Goal: Check status: Check status

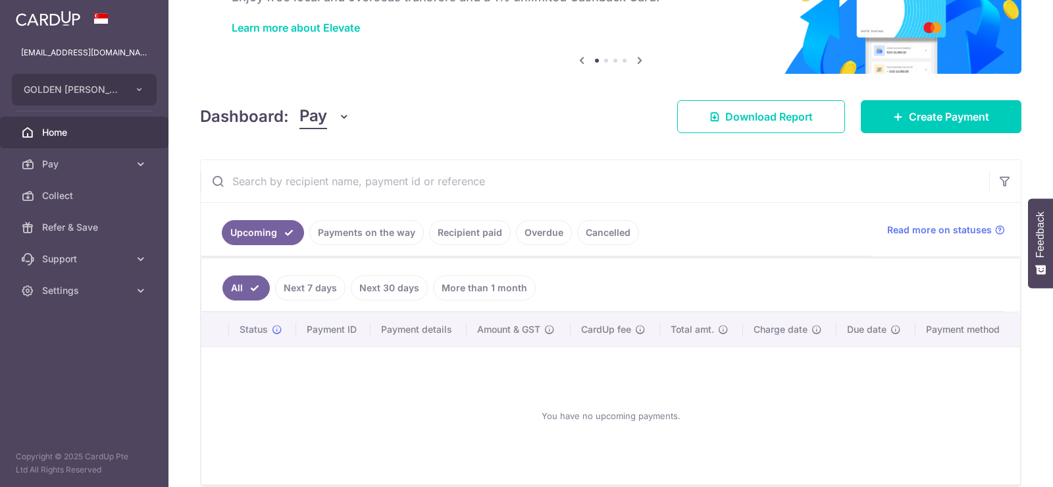
scroll to position [157, 0]
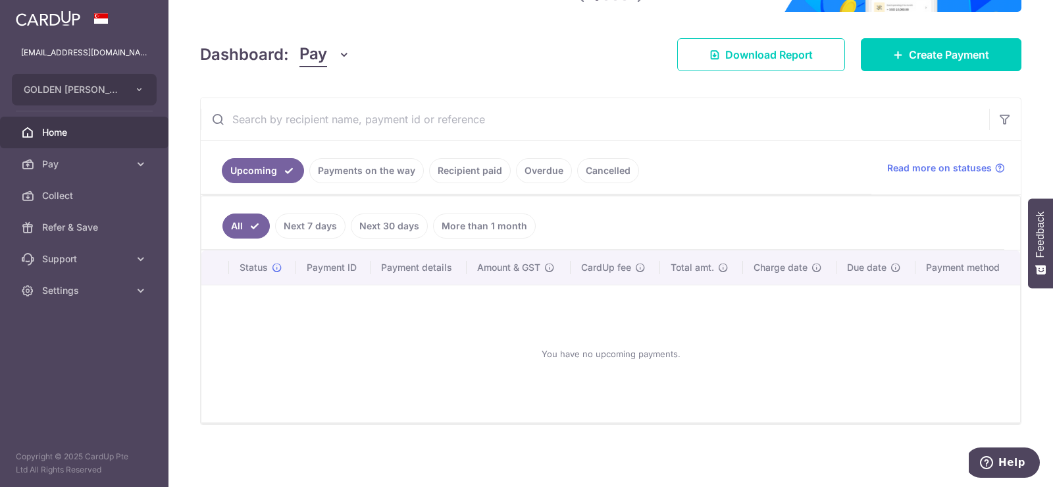
click at [375, 169] on link "Payments on the way" at bounding box center [366, 170] width 115 height 25
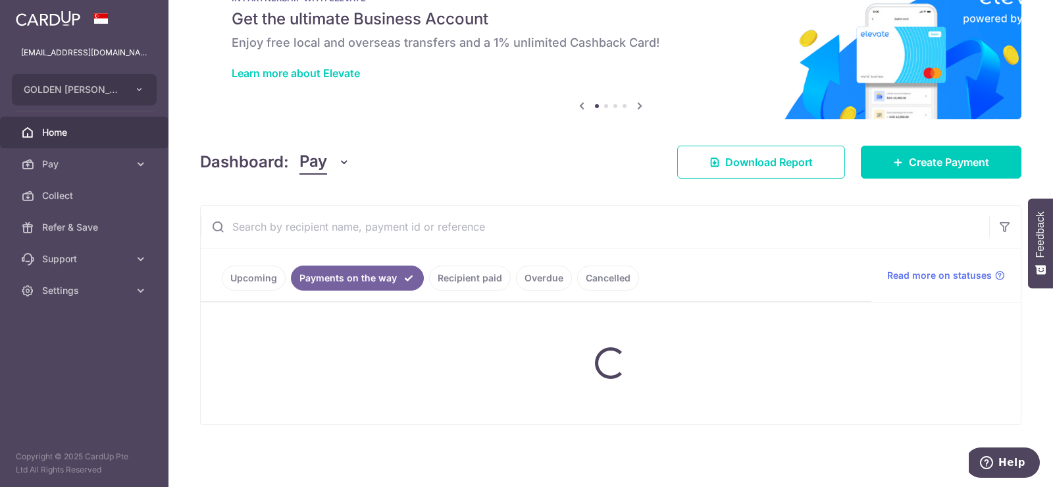
scroll to position [66, 0]
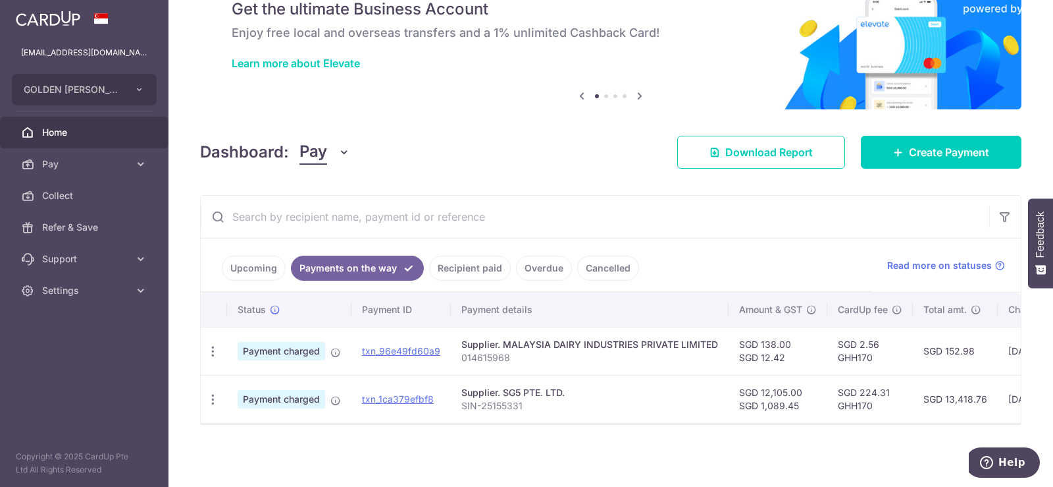
click at [267, 257] on link "Upcoming" at bounding box center [254, 267] width 64 height 25
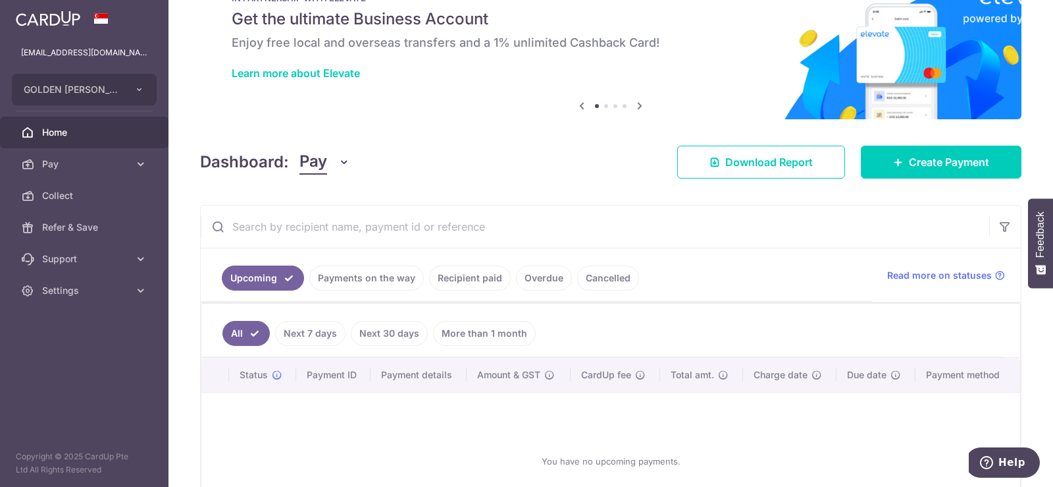
scroll to position [157, 0]
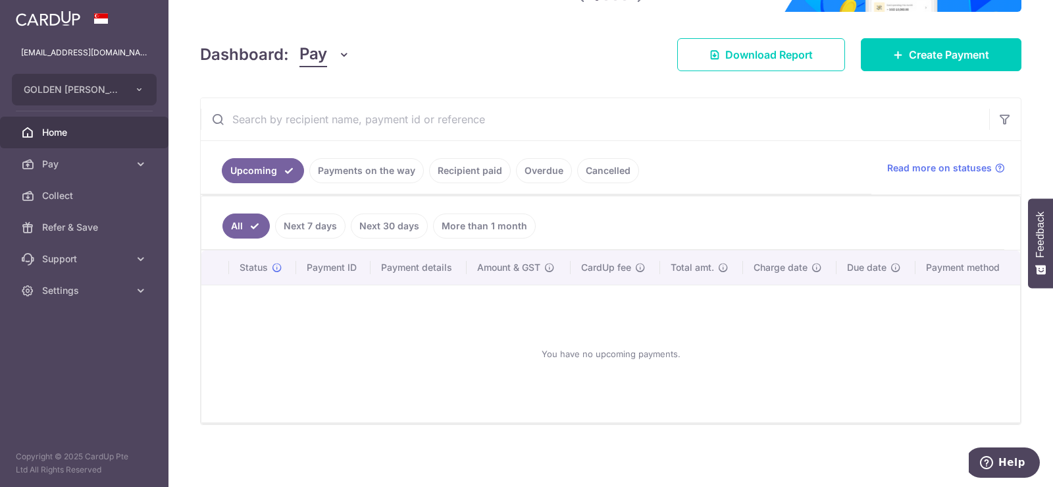
click at [367, 172] on link "Payments on the way" at bounding box center [366, 170] width 115 height 25
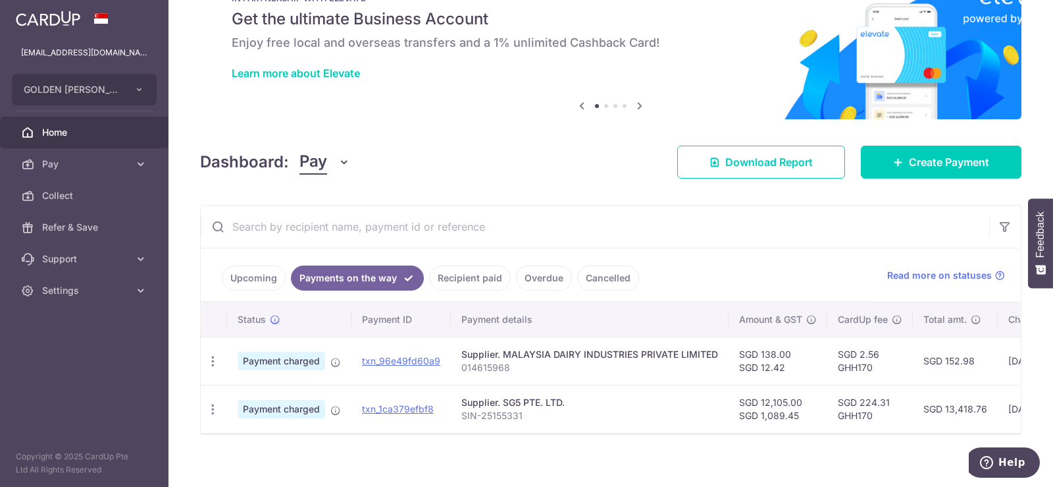
scroll to position [66, 0]
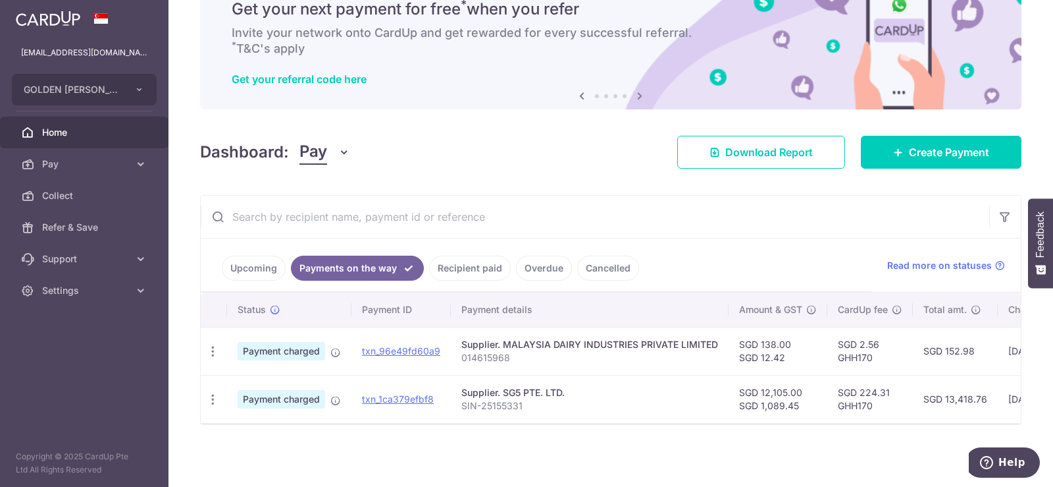
click at [467, 256] on link "Recipient paid" at bounding box center [470, 267] width 82 height 25
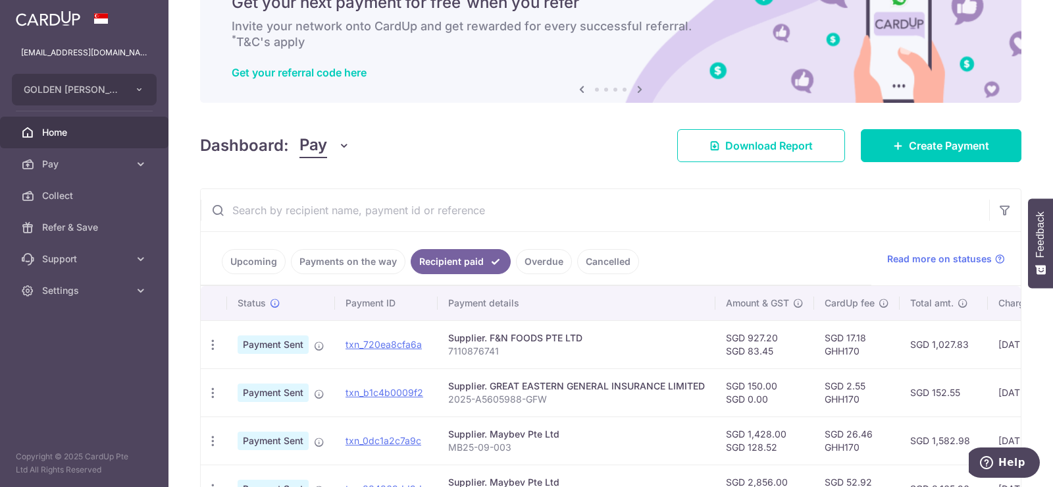
click at [537, 268] on link "Overdue" at bounding box center [544, 261] width 56 height 25
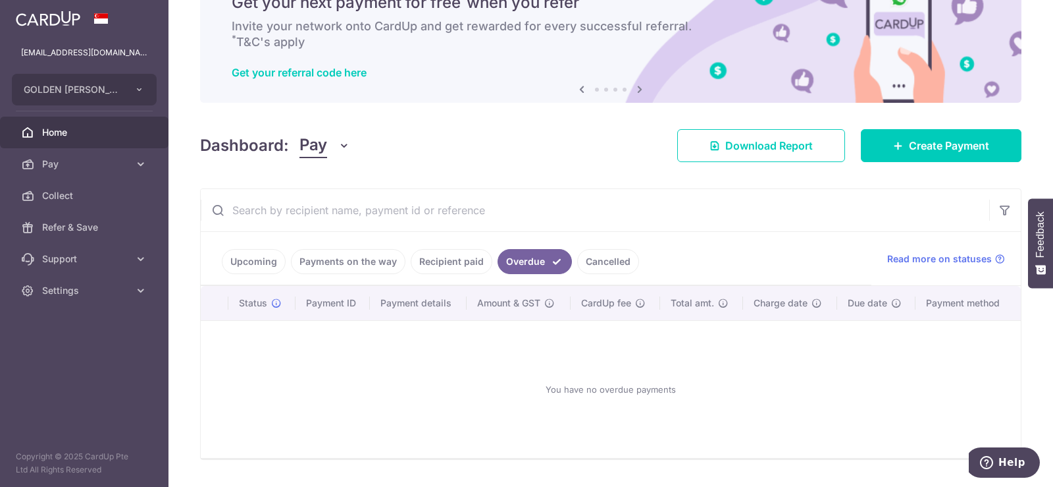
click at [600, 263] on link "Cancelled" at bounding box center [608, 261] width 62 height 25
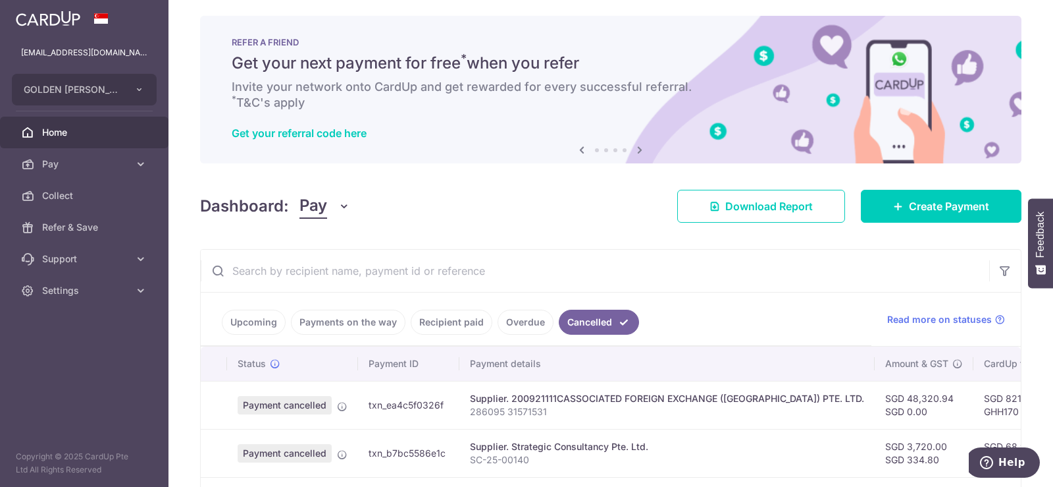
scroll to position [0, 0]
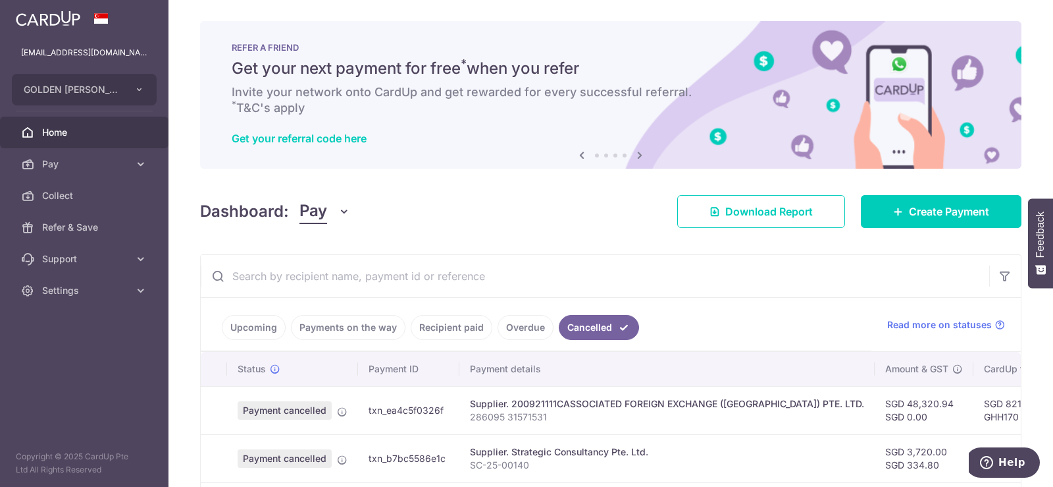
click at [521, 329] on link "Overdue" at bounding box center [526, 327] width 56 height 25
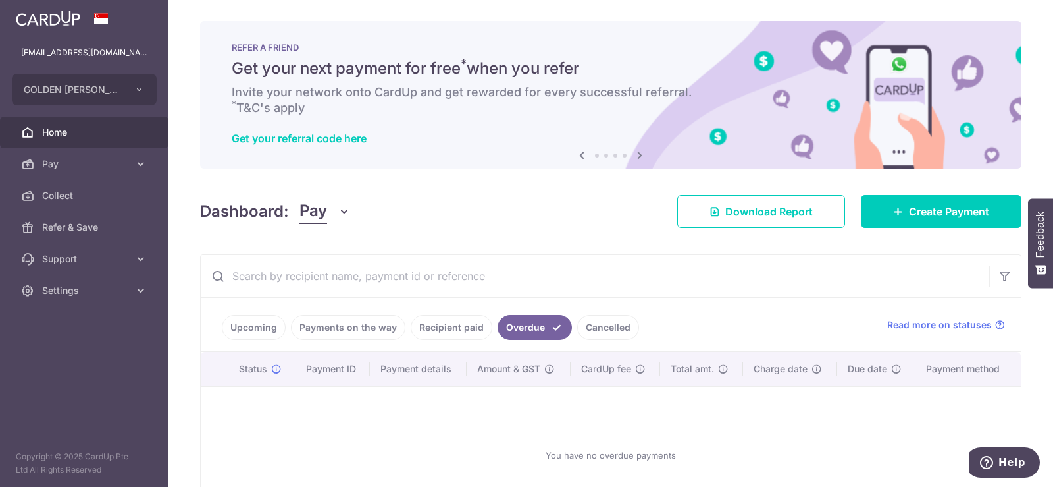
click at [458, 325] on link "Recipient paid" at bounding box center [452, 327] width 82 height 25
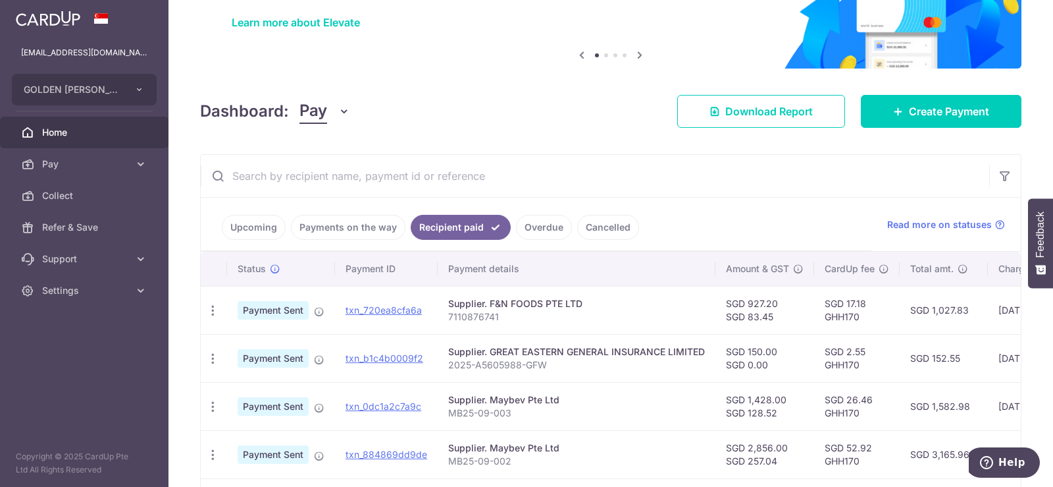
scroll to position [87, 0]
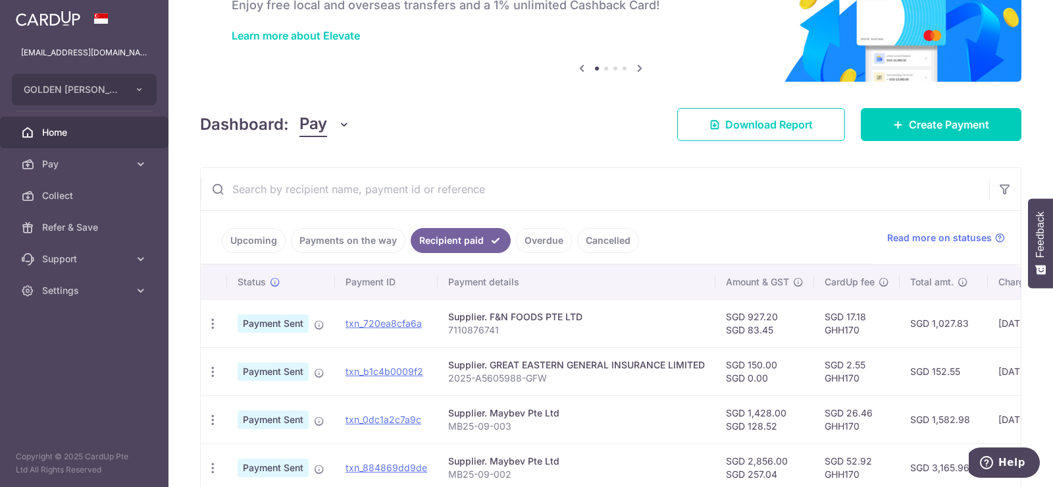
click at [350, 241] on link "Payments on the way" at bounding box center [348, 240] width 115 height 25
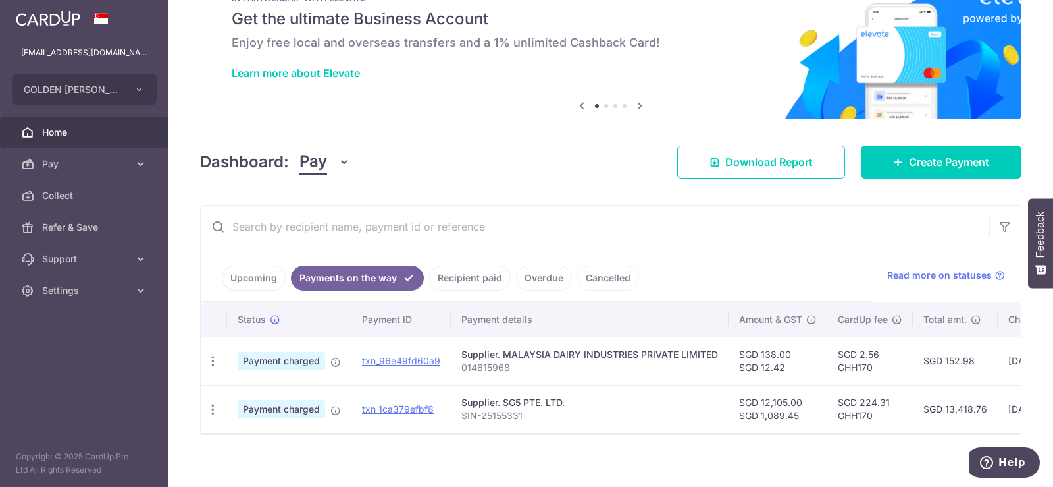
scroll to position [66, 0]
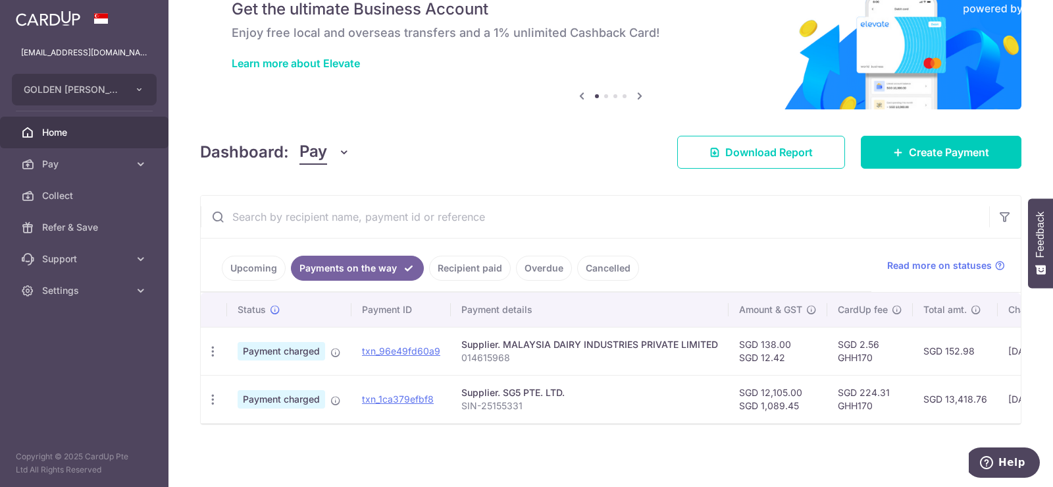
click at [259, 260] on link "Upcoming" at bounding box center [254, 267] width 64 height 25
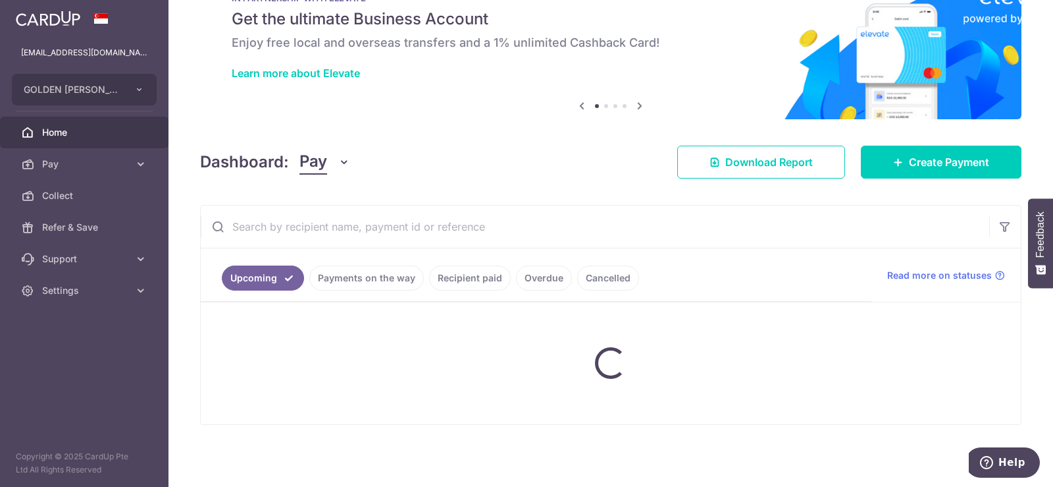
scroll to position [87, 0]
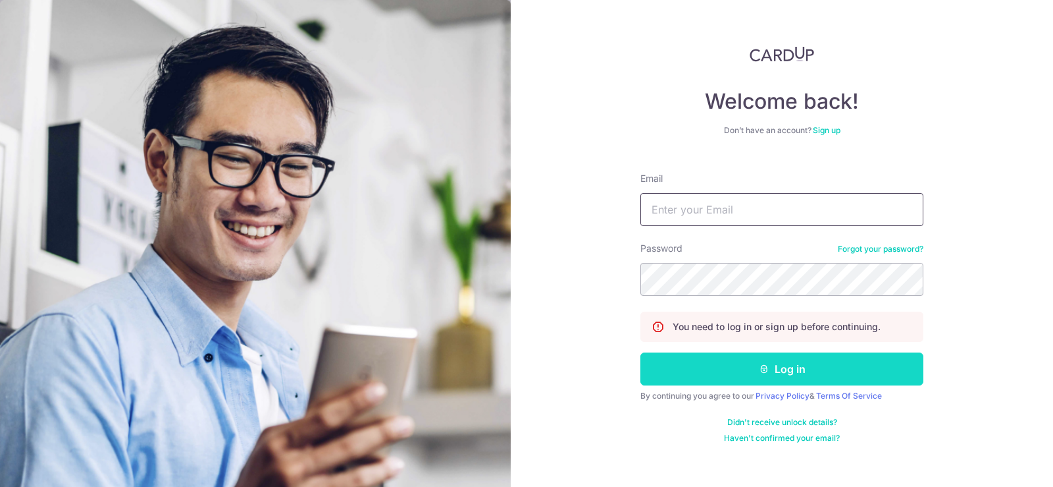
type input "[EMAIL_ADDRESS][DOMAIN_NAME]"
click at [790, 379] on button "Log in" at bounding box center [782, 368] width 283 height 33
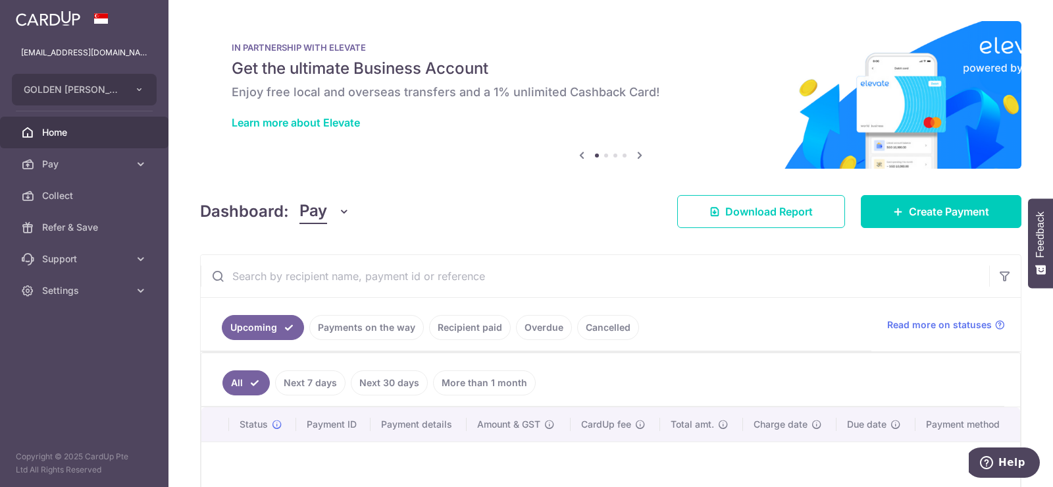
scroll to position [157, 0]
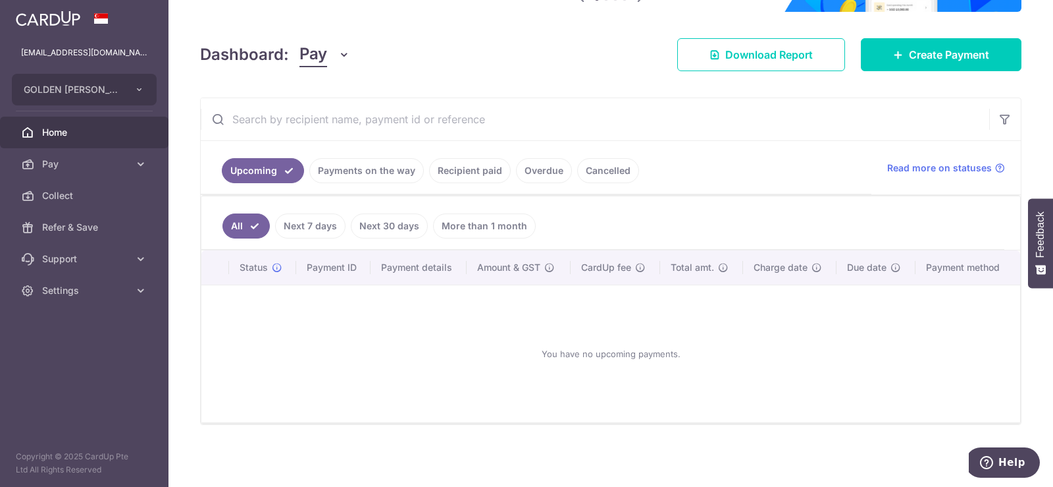
click at [359, 172] on link "Payments on the way" at bounding box center [366, 170] width 115 height 25
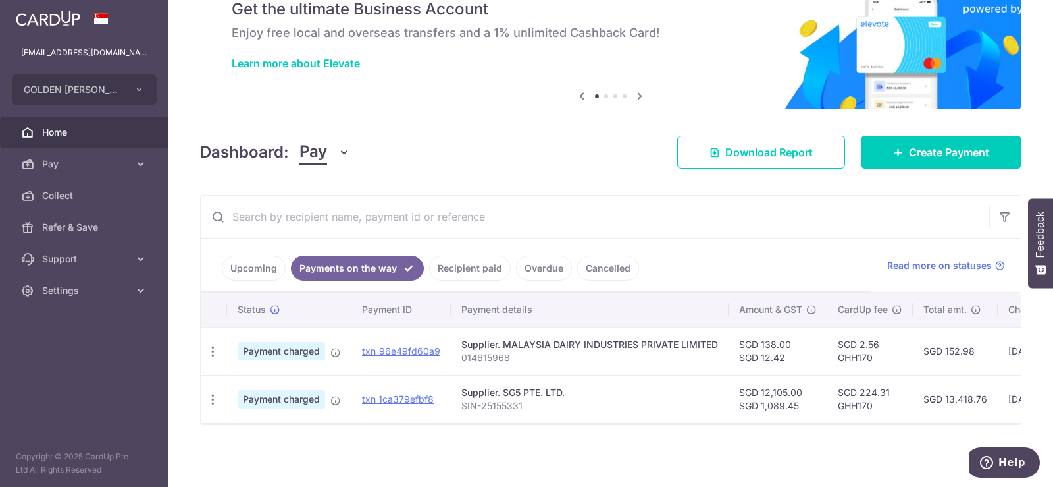
click at [485, 255] on link "Recipient paid" at bounding box center [470, 267] width 82 height 25
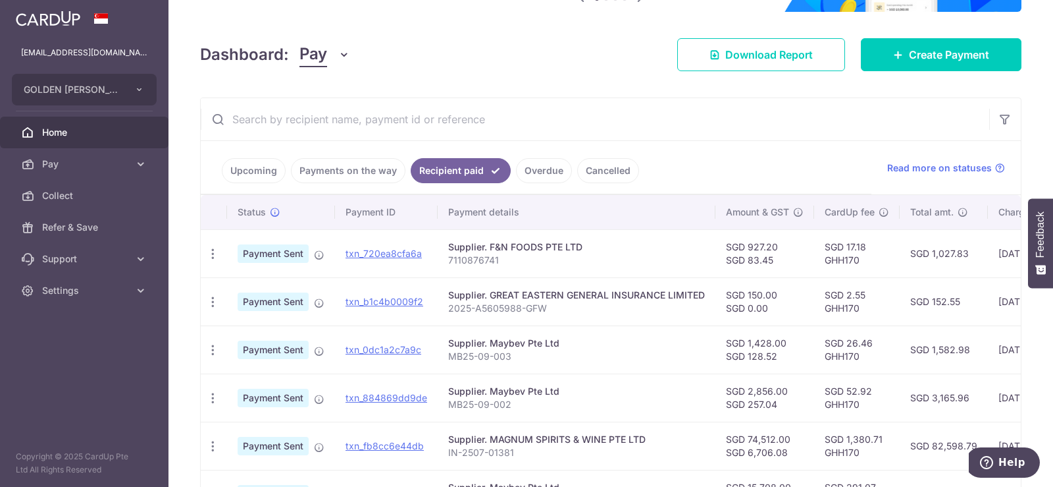
click at [377, 169] on link "Payments on the way" at bounding box center [348, 170] width 115 height 25
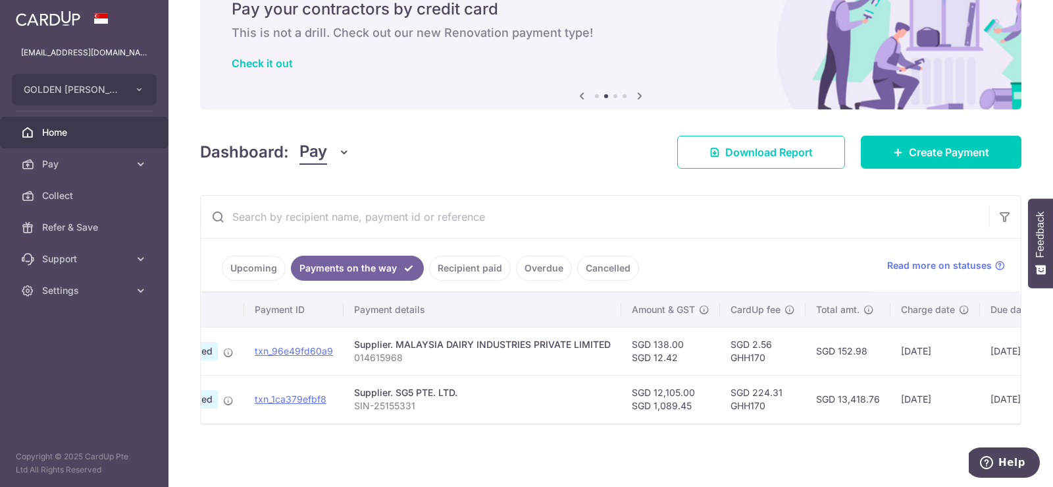
scroll to position [0, 0]
